Goal: Transaction & Acquisition: Purchase product/service

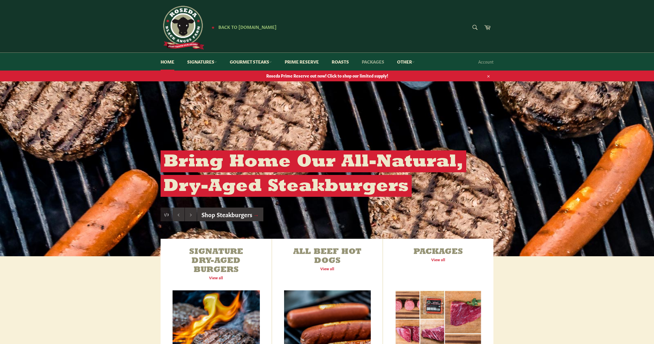
click at [379, 62] on link "Packages" at bounding box center [373, 62] width 34 height 18
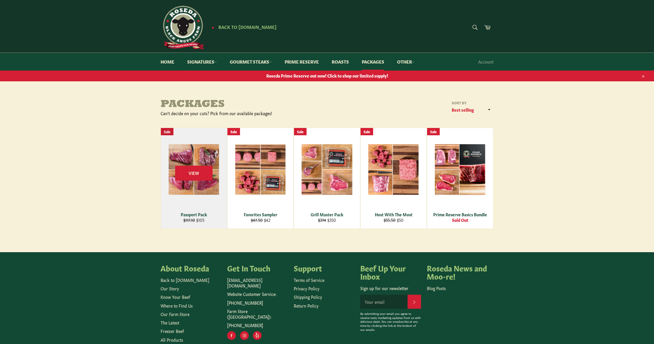
click at [205, 158] on div "View" at bounding box center [194, 178] width 66 height 101
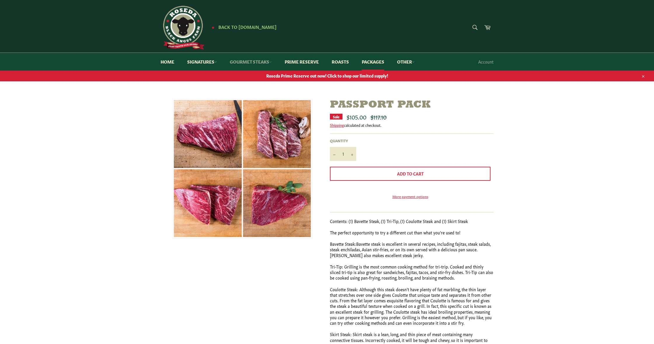
click at [244, 60] on link "Gourmet Steaks" at bounding box center [251, 62] width 54 height 18
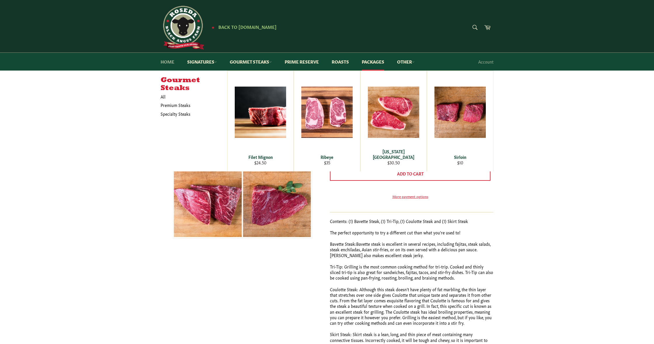
click at [167, 61] on link "Home" at bounding box center [167, 62] width 25 height 18
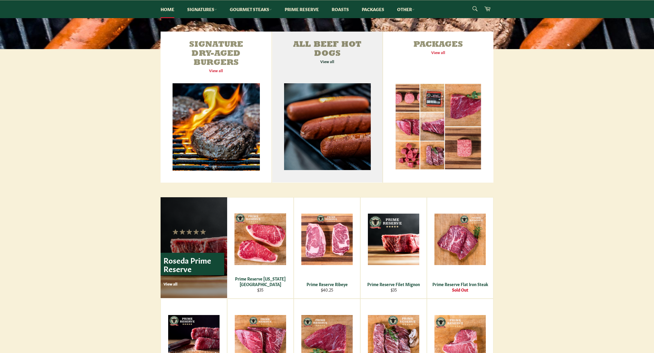
scroll to position [208, 0]
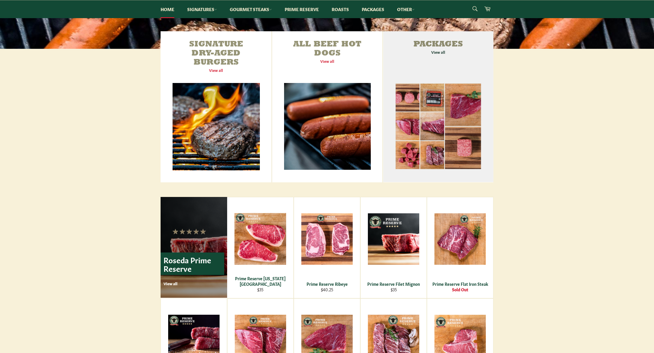
click at [442, 52] on link "Packages View all" at bounding box center [438, 106] width 110 height 151
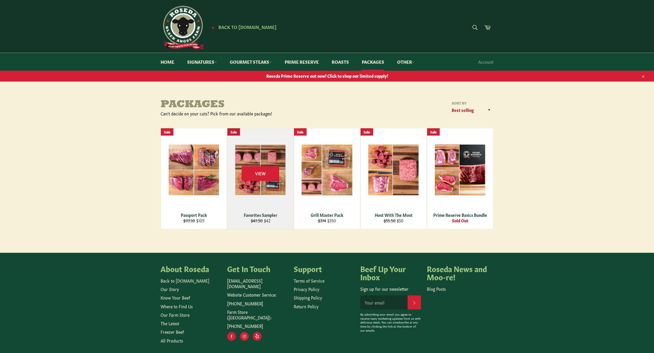
click at [269, 158] on div "View" at bounding box center [260, 178] width 66 height 101
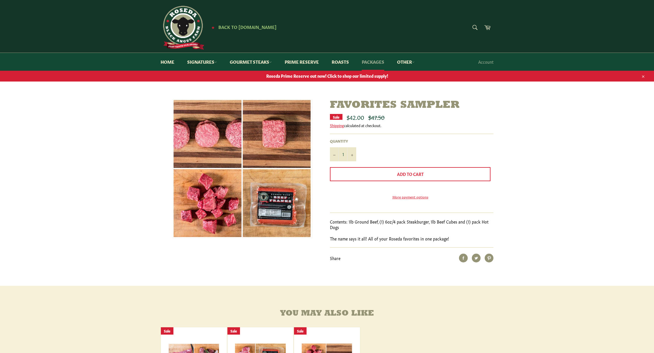
click at [374, 63] on link "Packages" at bounding box center [373, 62] width 34 height 18
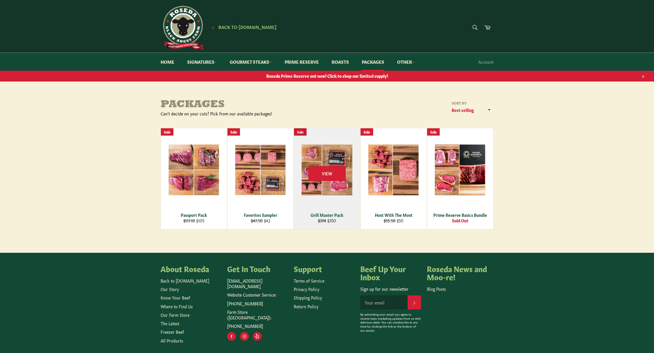
click at [336, 164] on div "View" at bounding box center [327, 178] width 66 height 101
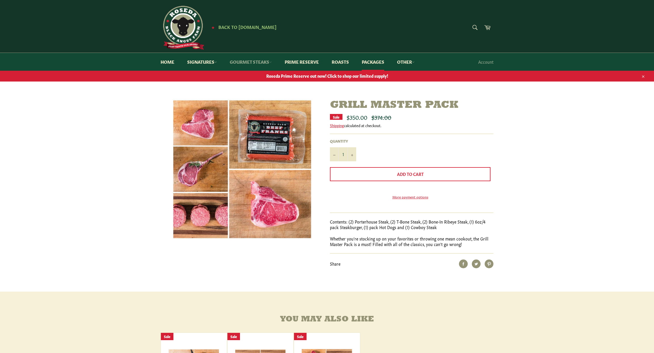
click at [243, 62] on link "Gourmet Steaks" at bounding box center [251, 62] width 54 height 18
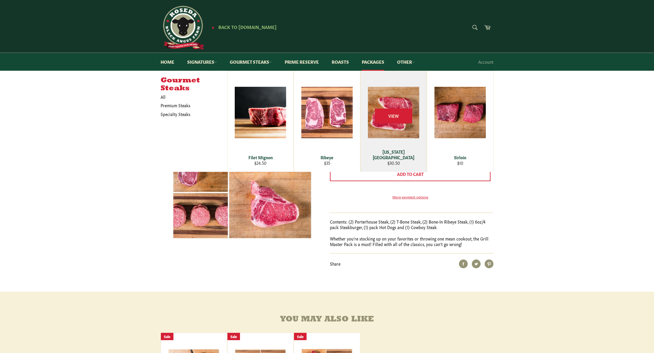
click at [401, 103] on div "View" at bounding box center [394, 121] width 66 height 101
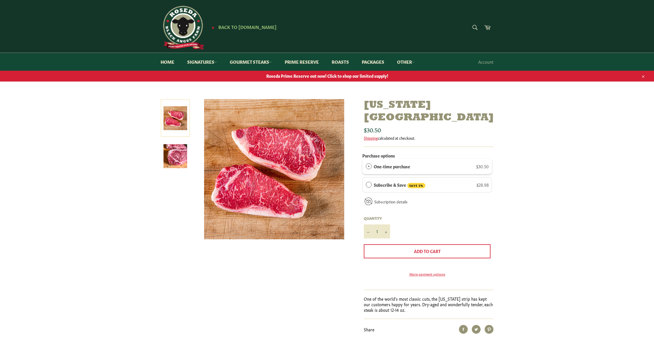
click at [175, 119] on link at bounding box center [175, 118] width 29 height 38
click at [178, 150] on img at bounding box center [175, 156] width 24 height 24
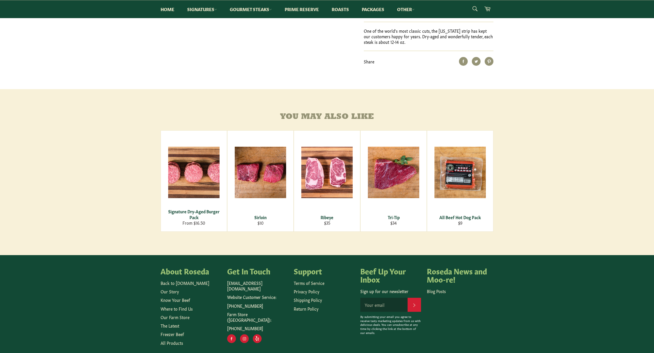
scroll to position [268, 0]
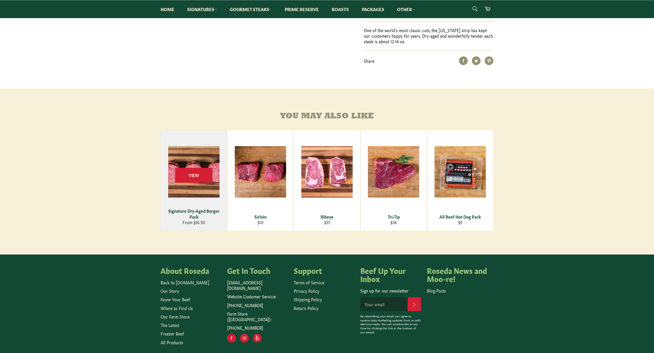
click at [191, 154] on div "View" at bounding box center [194, 180] width 66 height 101
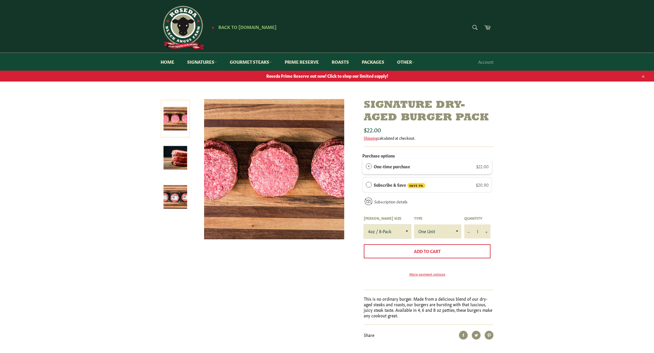
select select "6oz / 4-Pack"
